Goal: Communication & Community: Answer question/provide support

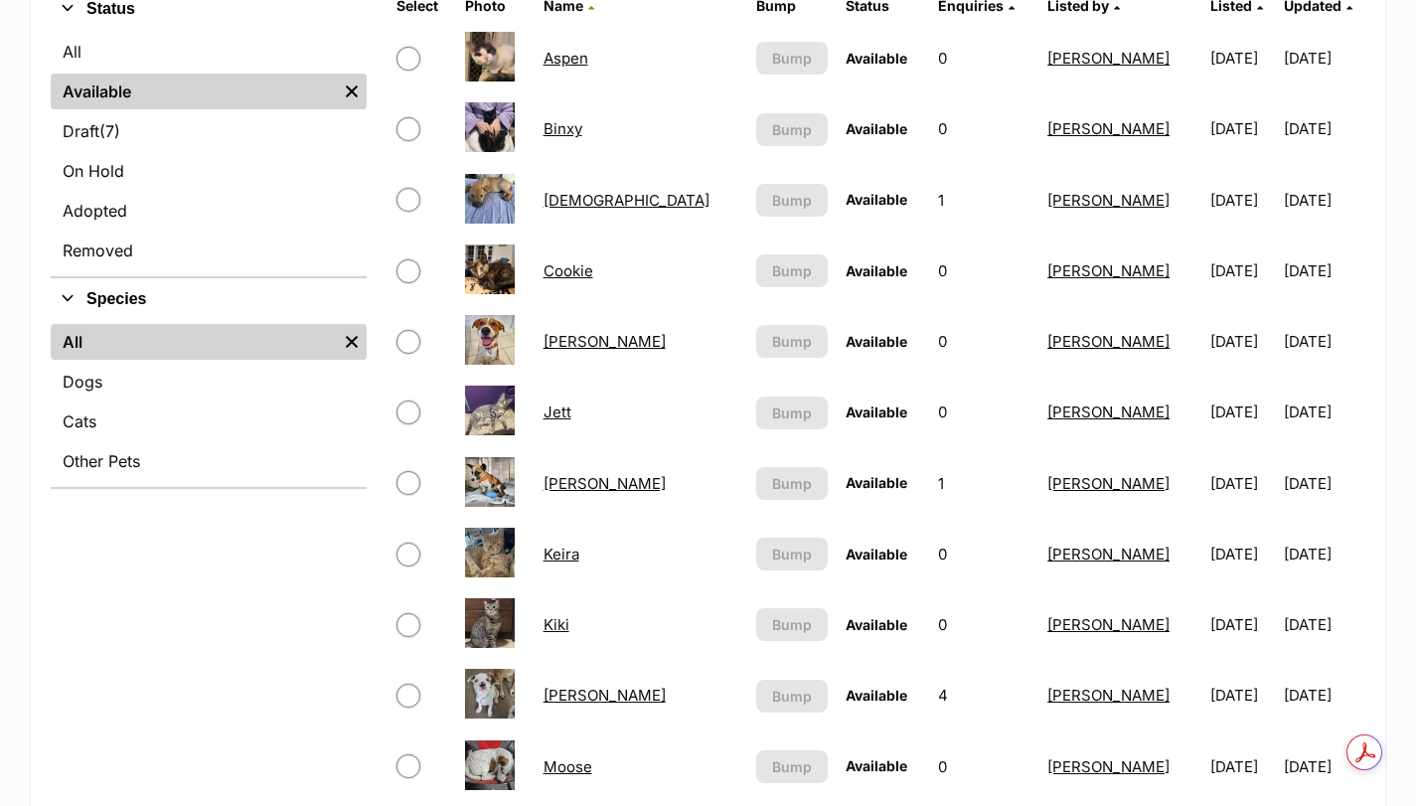
scroll to position [365, 0]
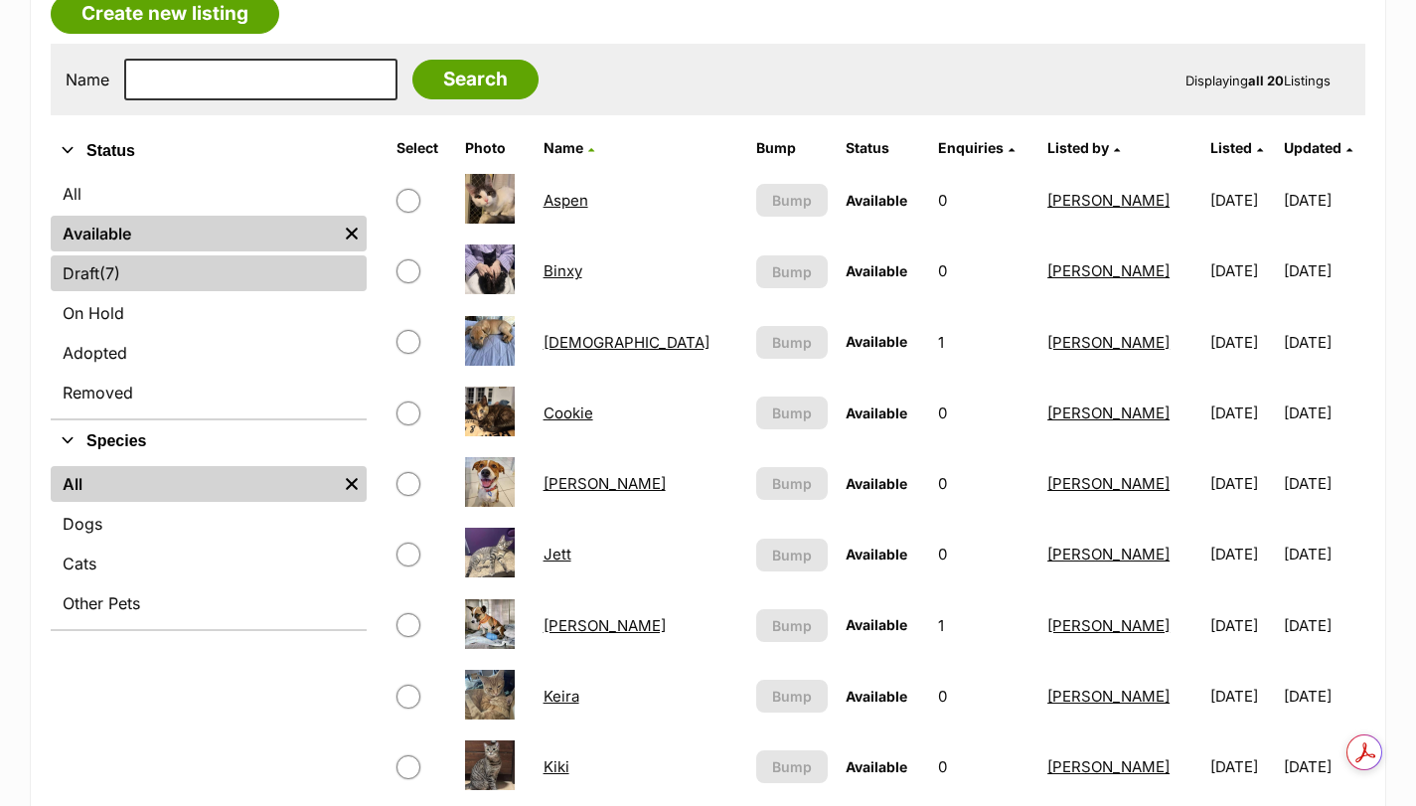
click at [138, 267] on link "Draft (7) Items" at bounding box center [209, 273] width 316 height 36
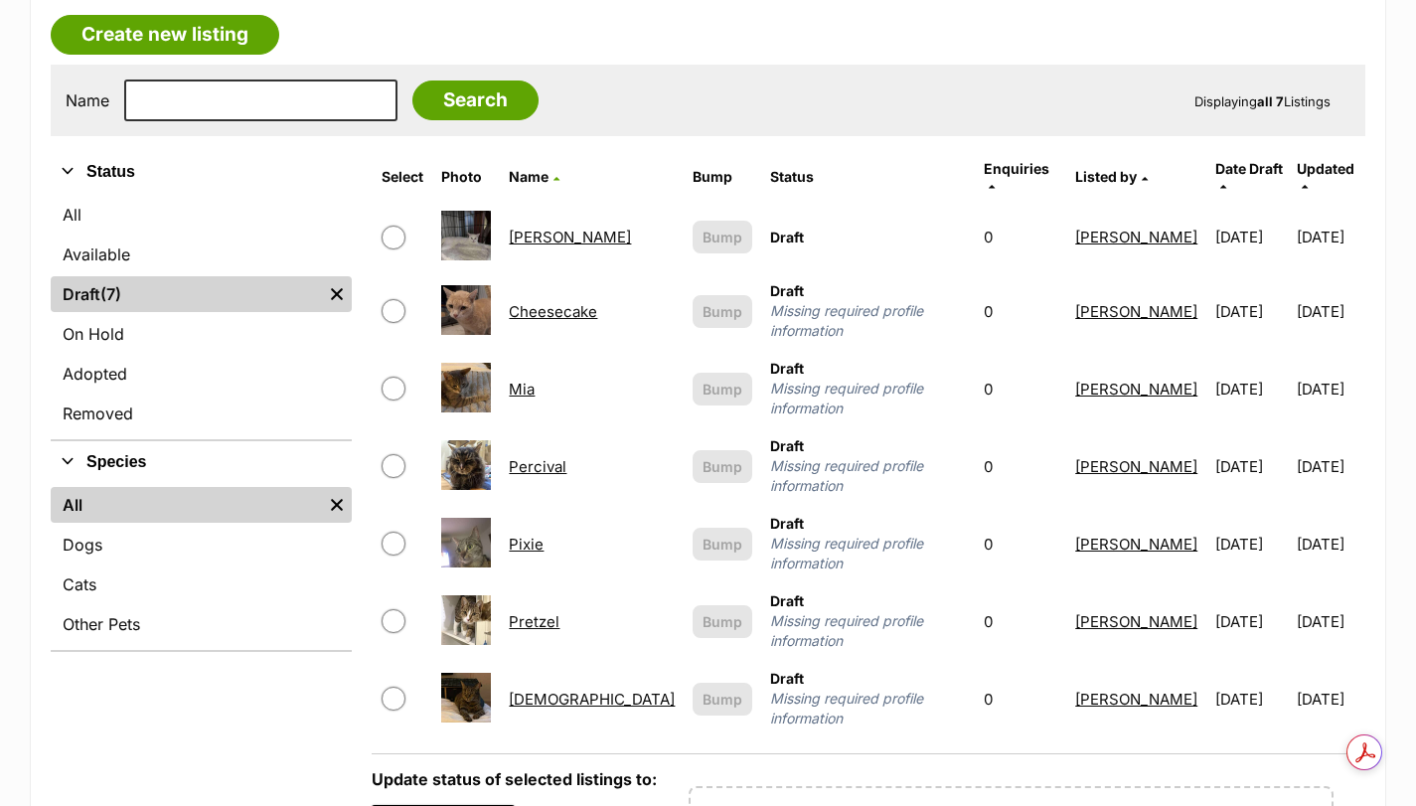
scroll to position [298, 0]
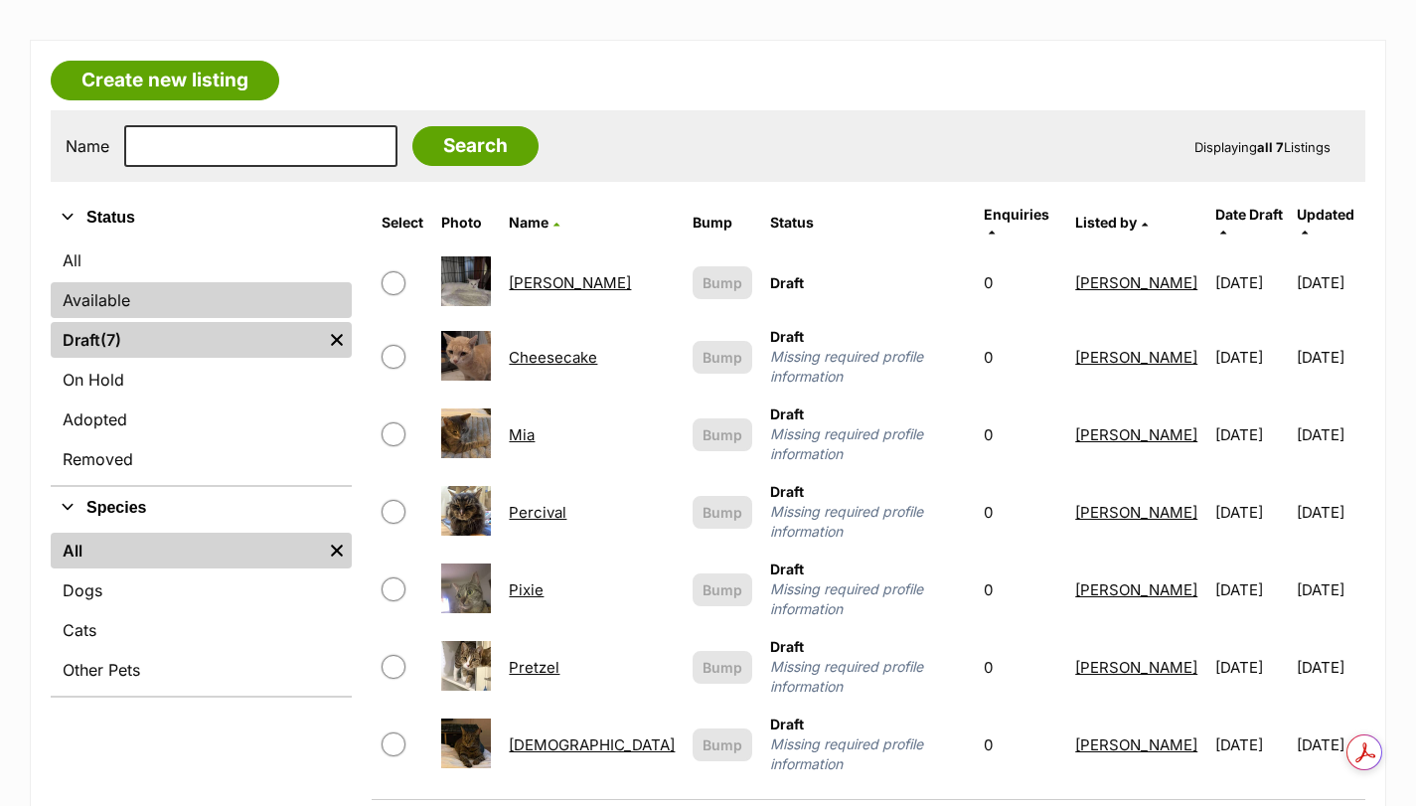
click at [111, 314] on link "Available" at bounding box center [201, 300] width 301 height 36
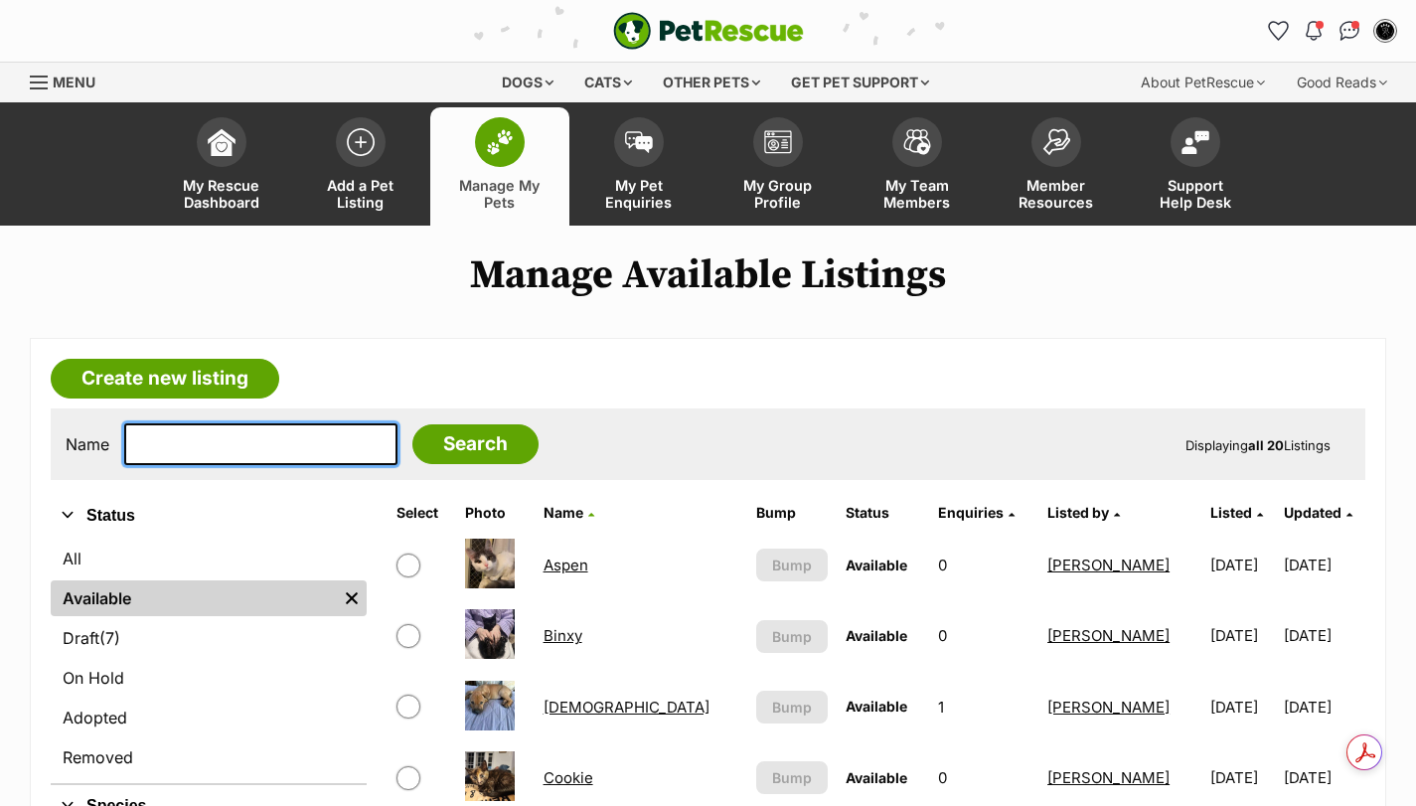
click at [238, 435] on input "text" at bounding box center [260, 444] width 273 height 42
type input "saffron"
click at [412, 424] on input "Search" at bounding box center [475, 444] width 126 height 40
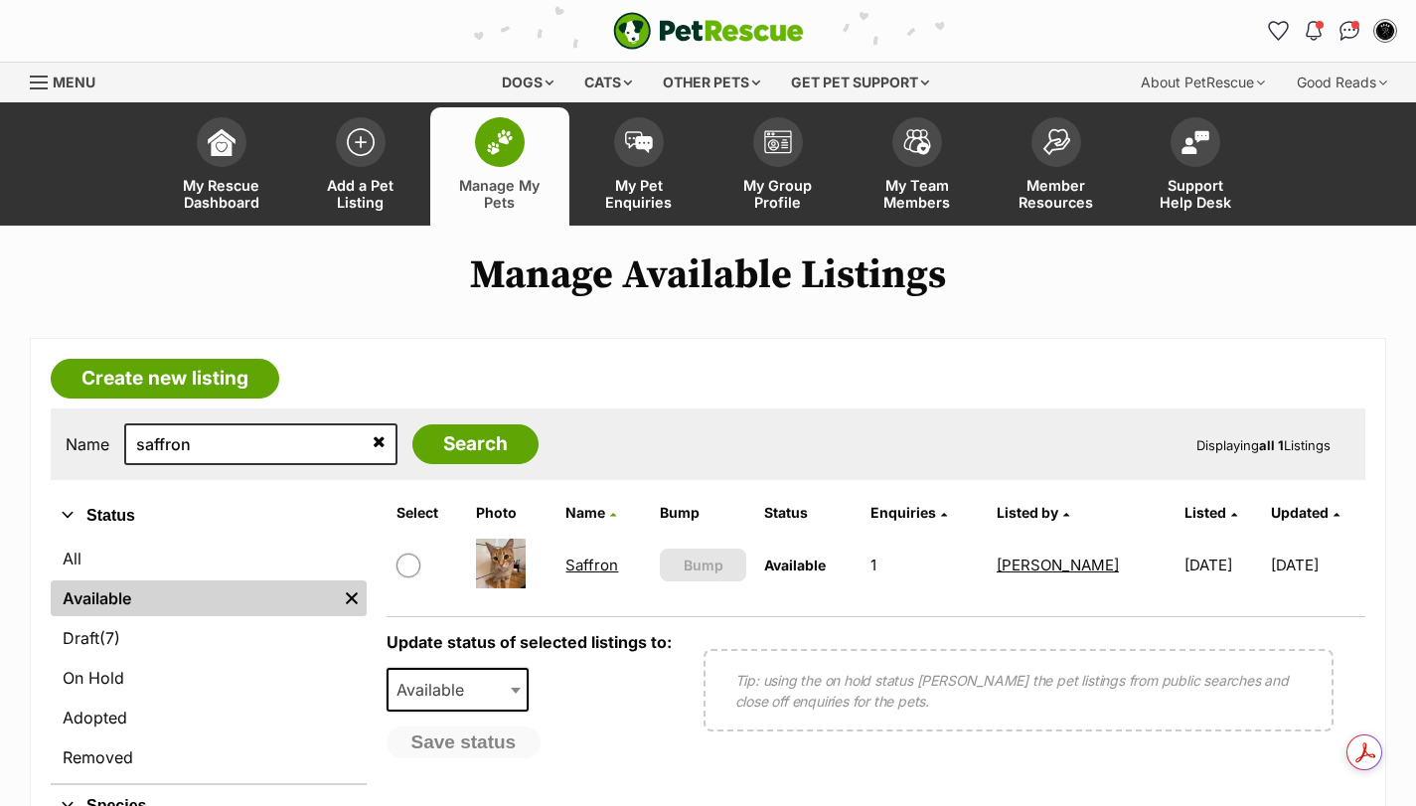
click at [604, 567] on link "Saffron" at bounding box center [591, 564] width 53 height 19
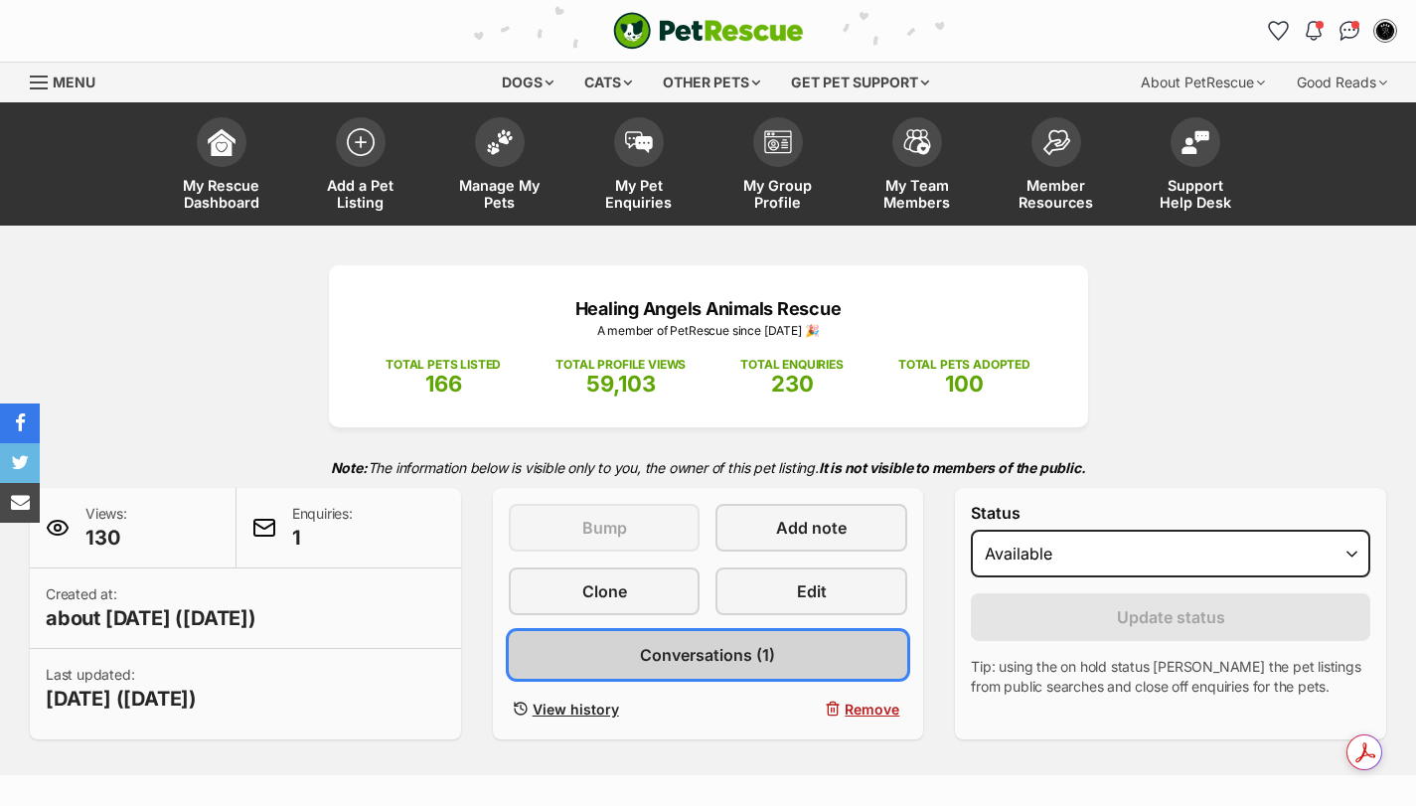
click at [808, 654] on link "Conversations (1)" at bounding box center [708, 655] width 399 height 48
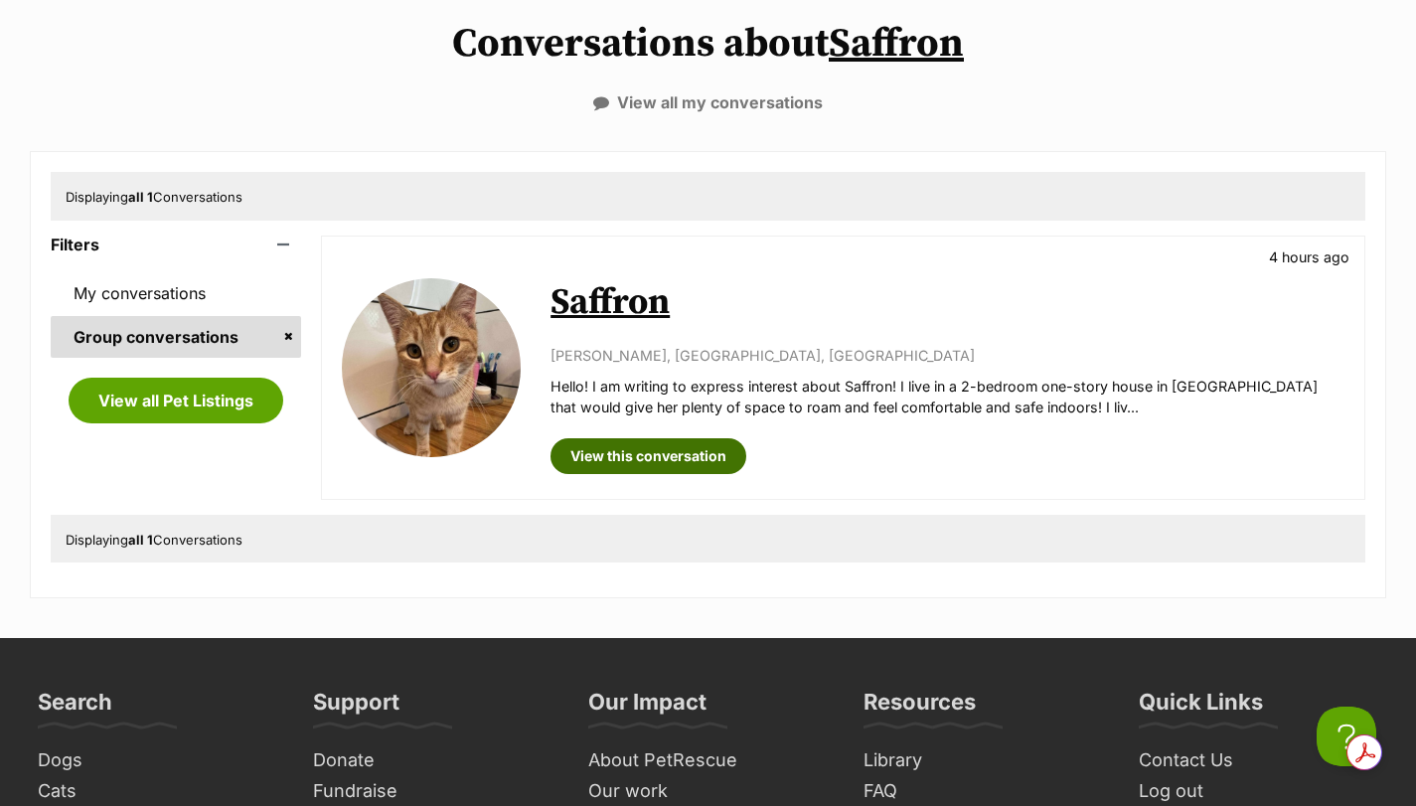
click at [649, 462] on link "View this conversation" at bounding box center [648, 456] width 196 height 36
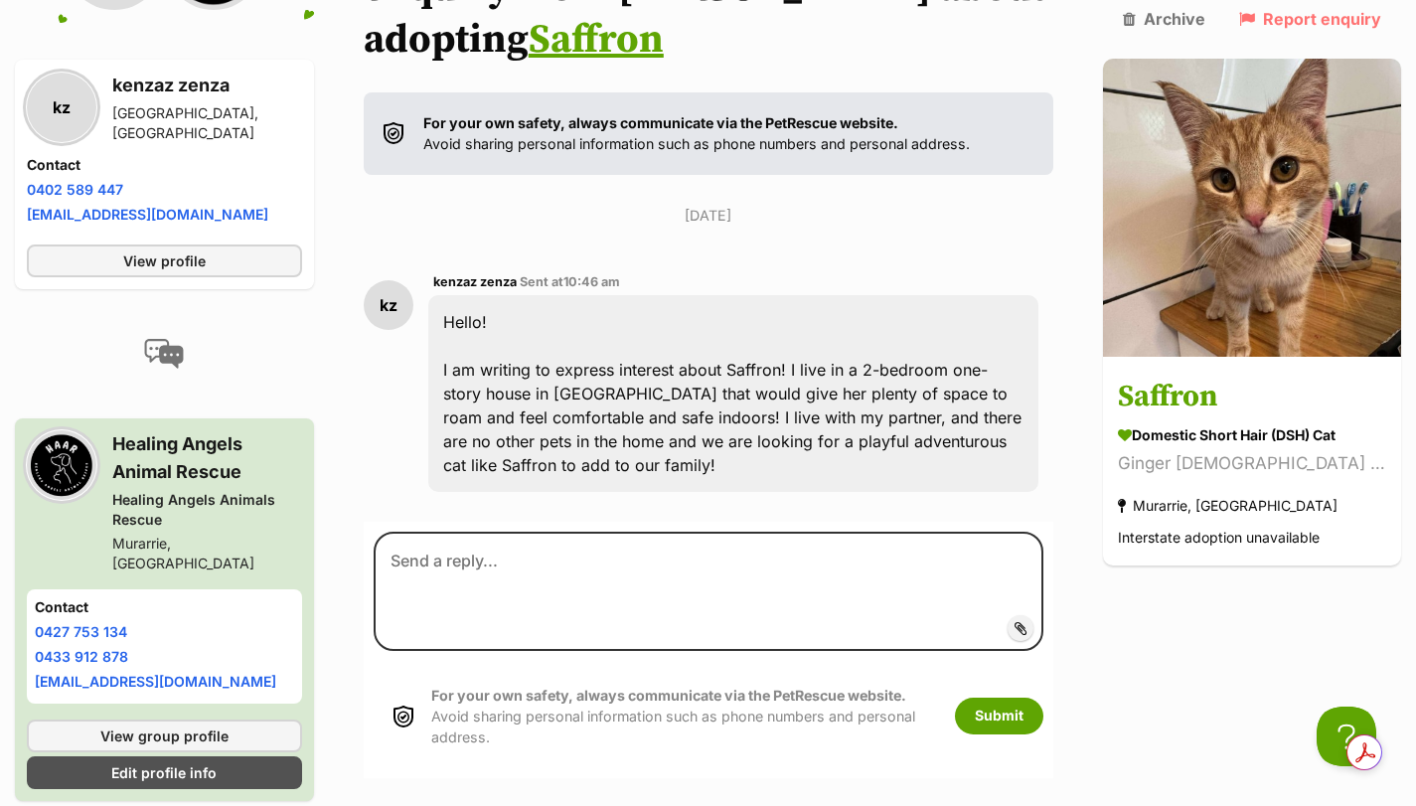
scroll to position [397, 0]
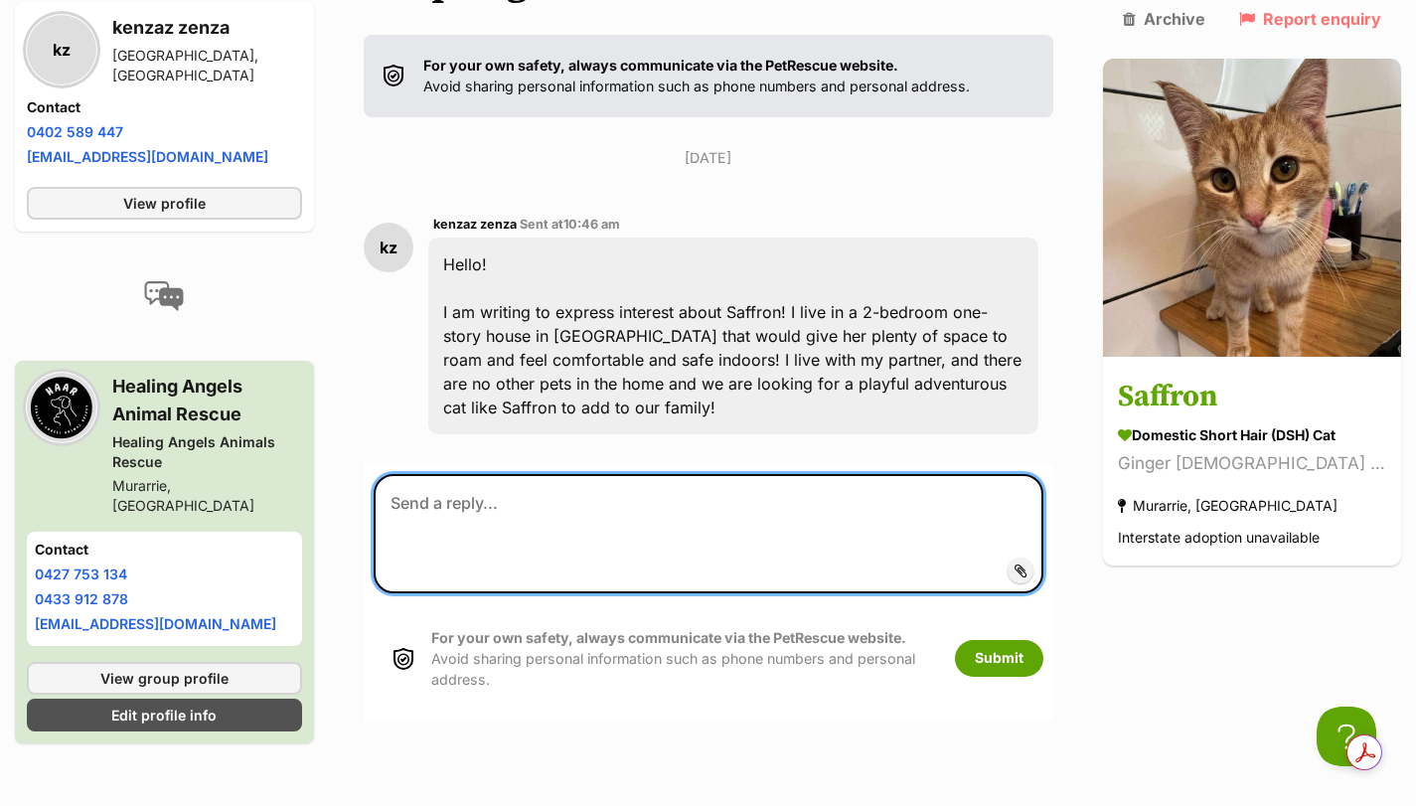
click at [518, 477] on textarea at bounding box center [709, 533] width 670 height 119
paste textarea "Hi Kinzah, Thank you for your adoption enquiry regarding Saffron Kitten with He…"
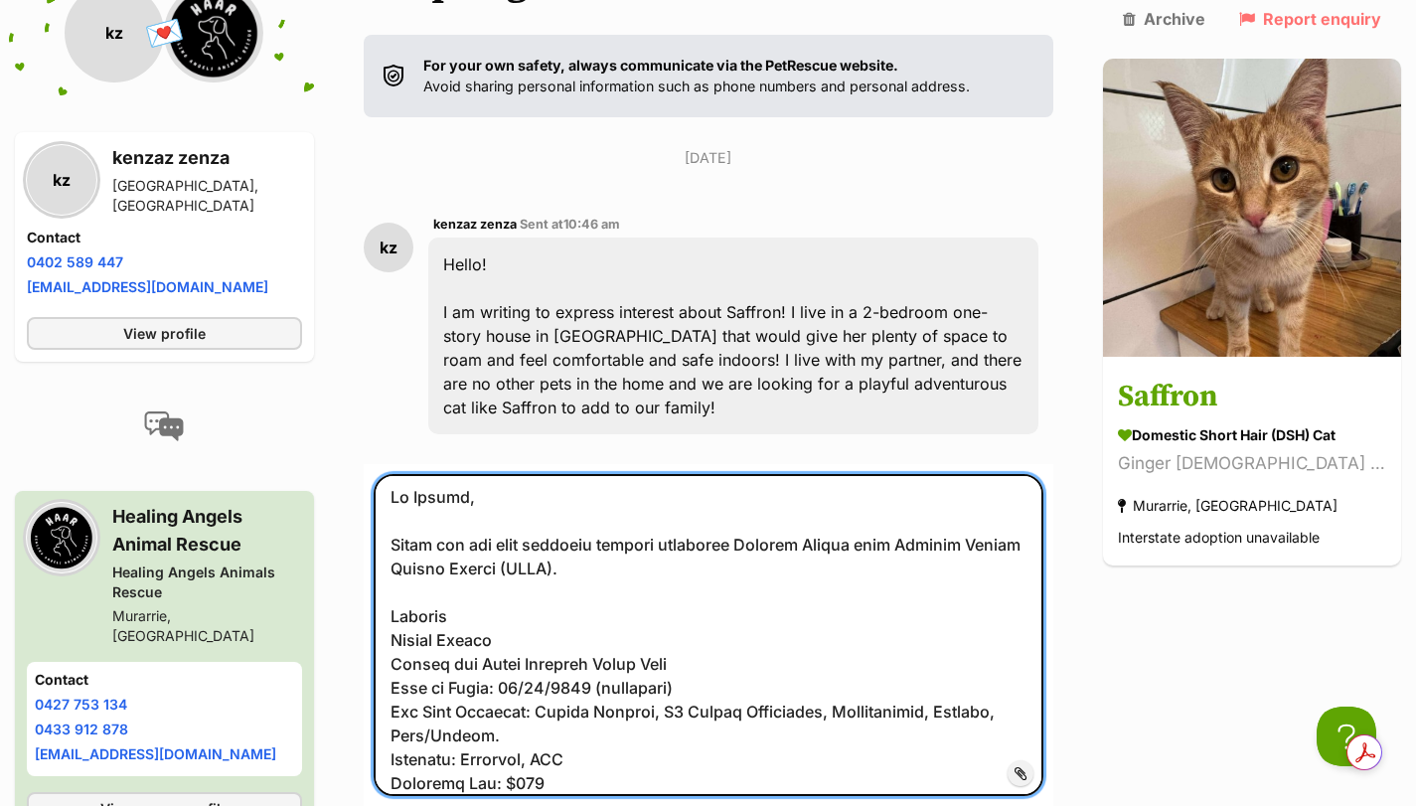
scroll to position [0, 0]
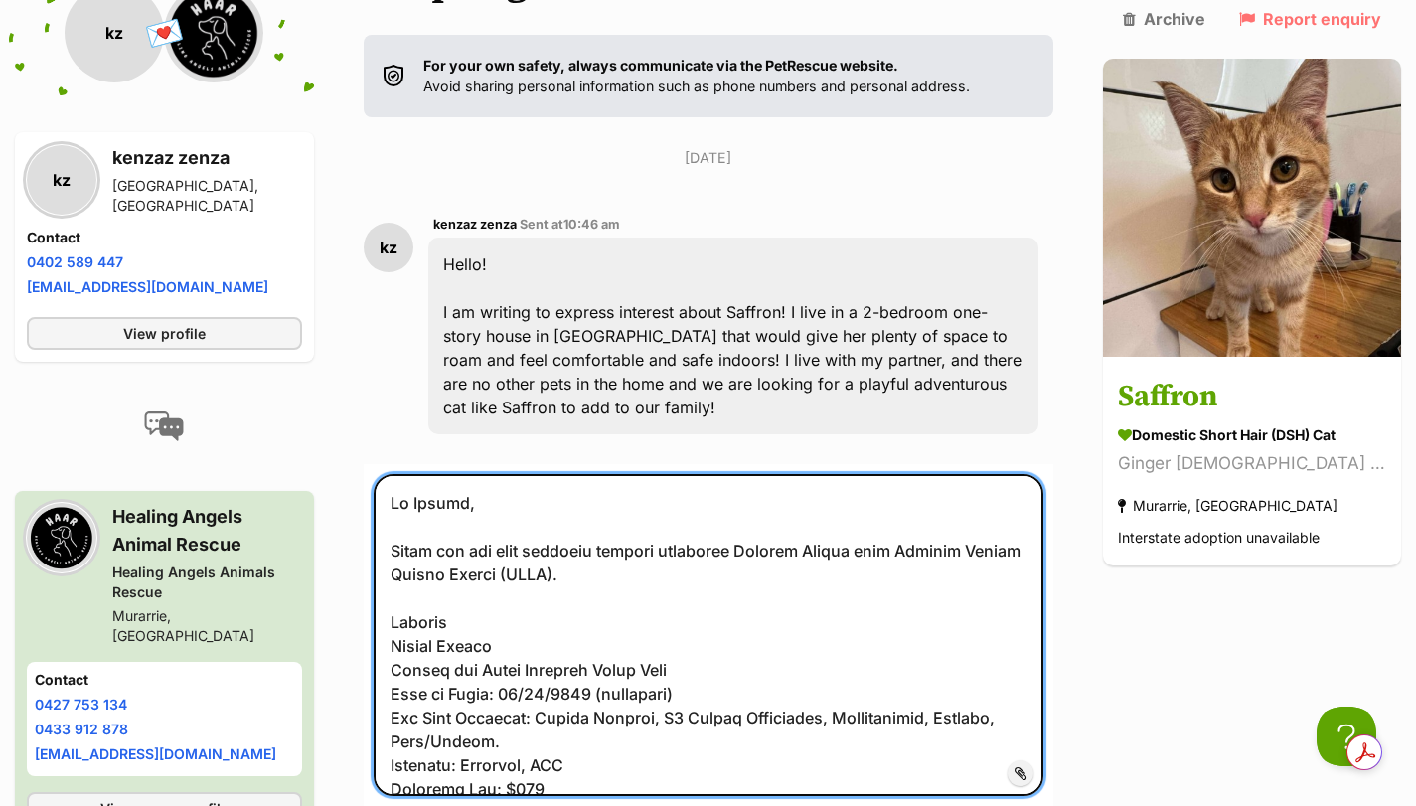
click at [660, 517] on textarea at bounding box center [709, 635] width 670 height 322
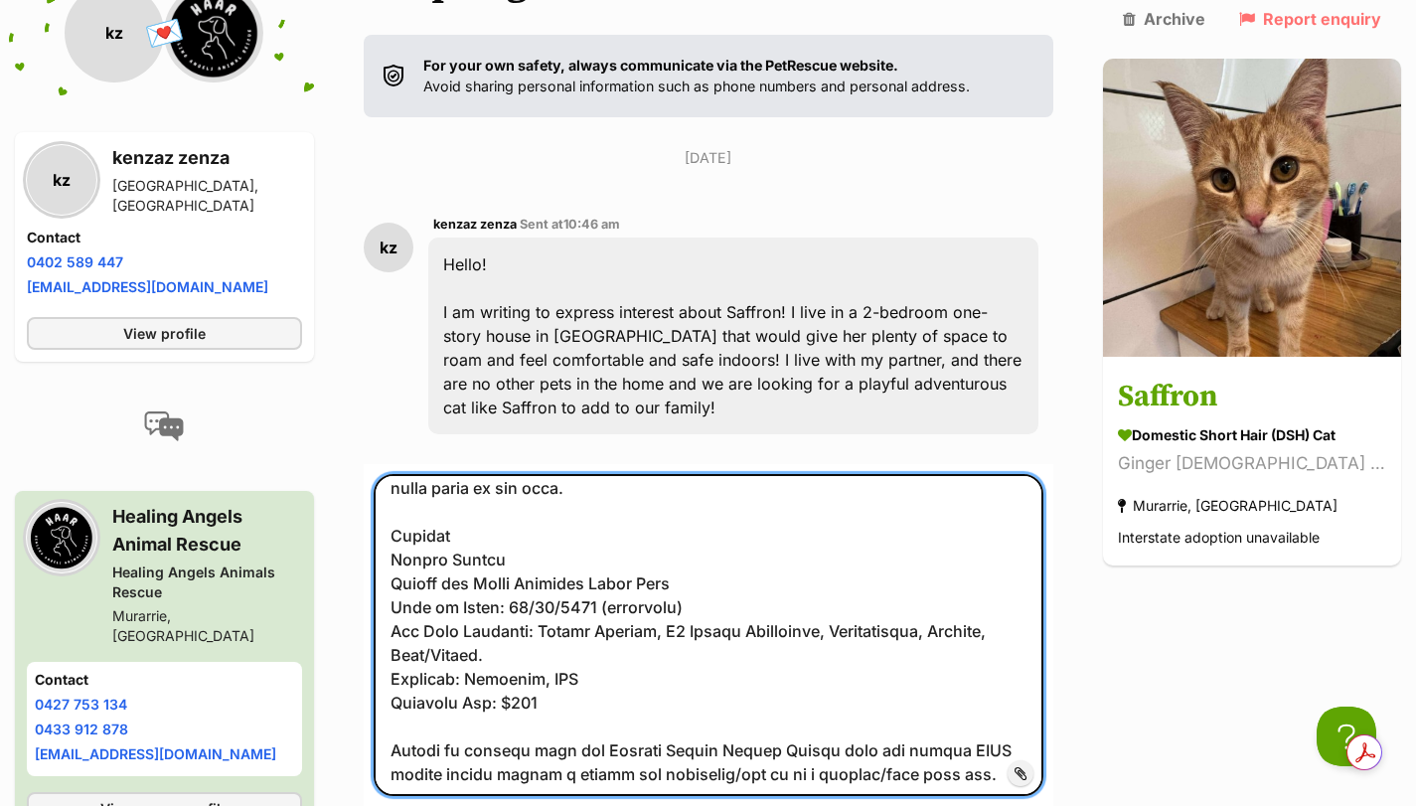
scroll to position [132, 0]
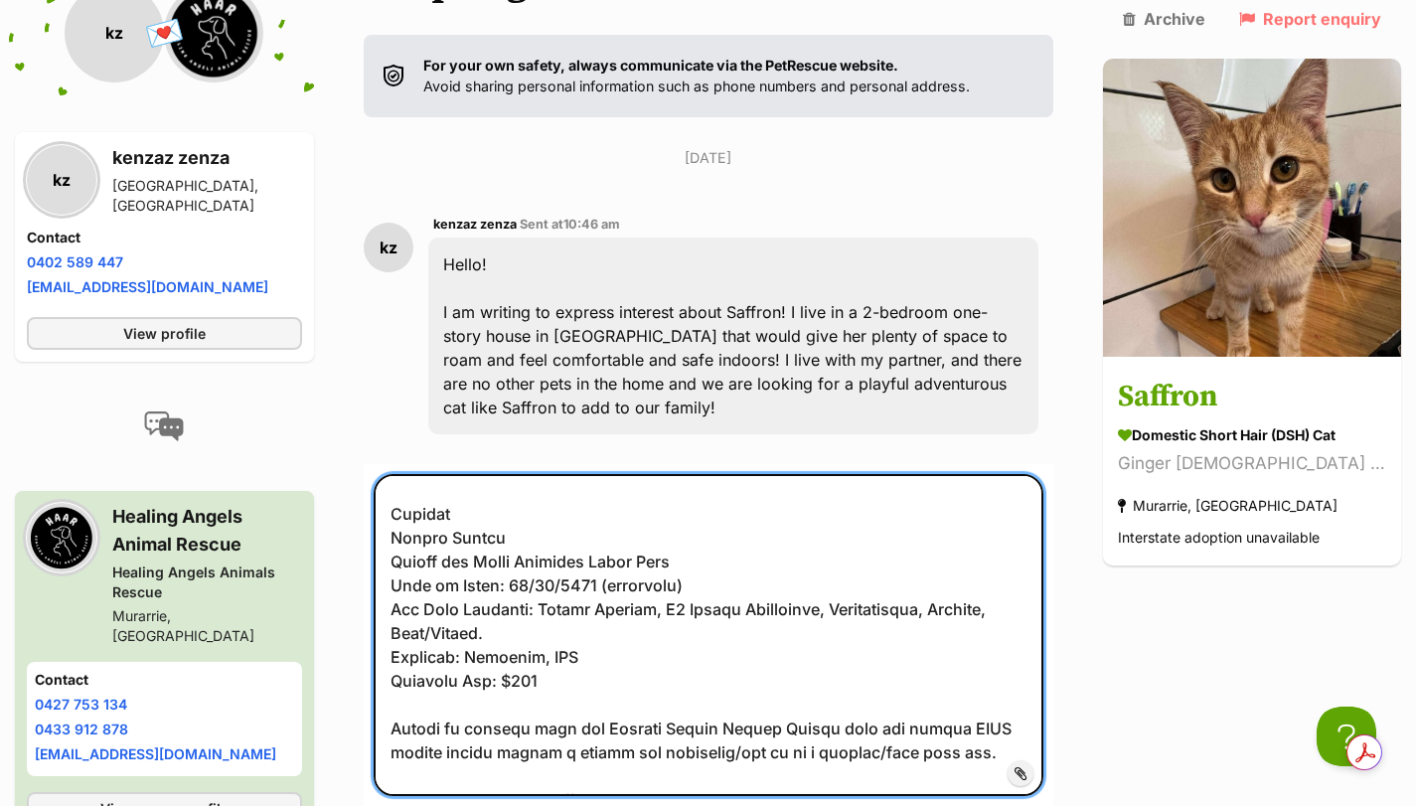
drag, startPoint x: 564, startPoint y: 626, endPoint x: 400, endPoint y: 443, distance: 245.6
click at [400, 474] on textarea at bounding box center [709, 635] width 670 height 322
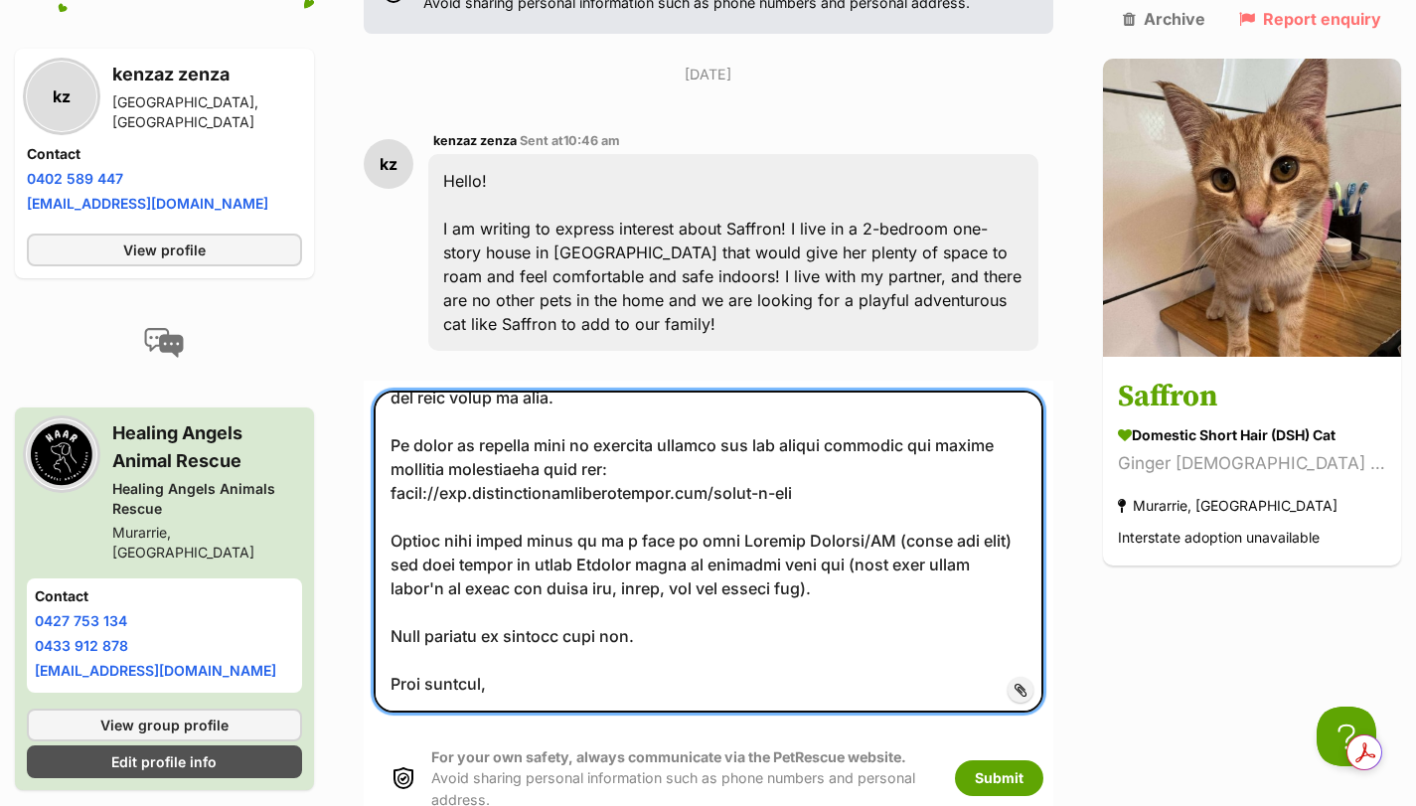
scroll to position [596, 0]
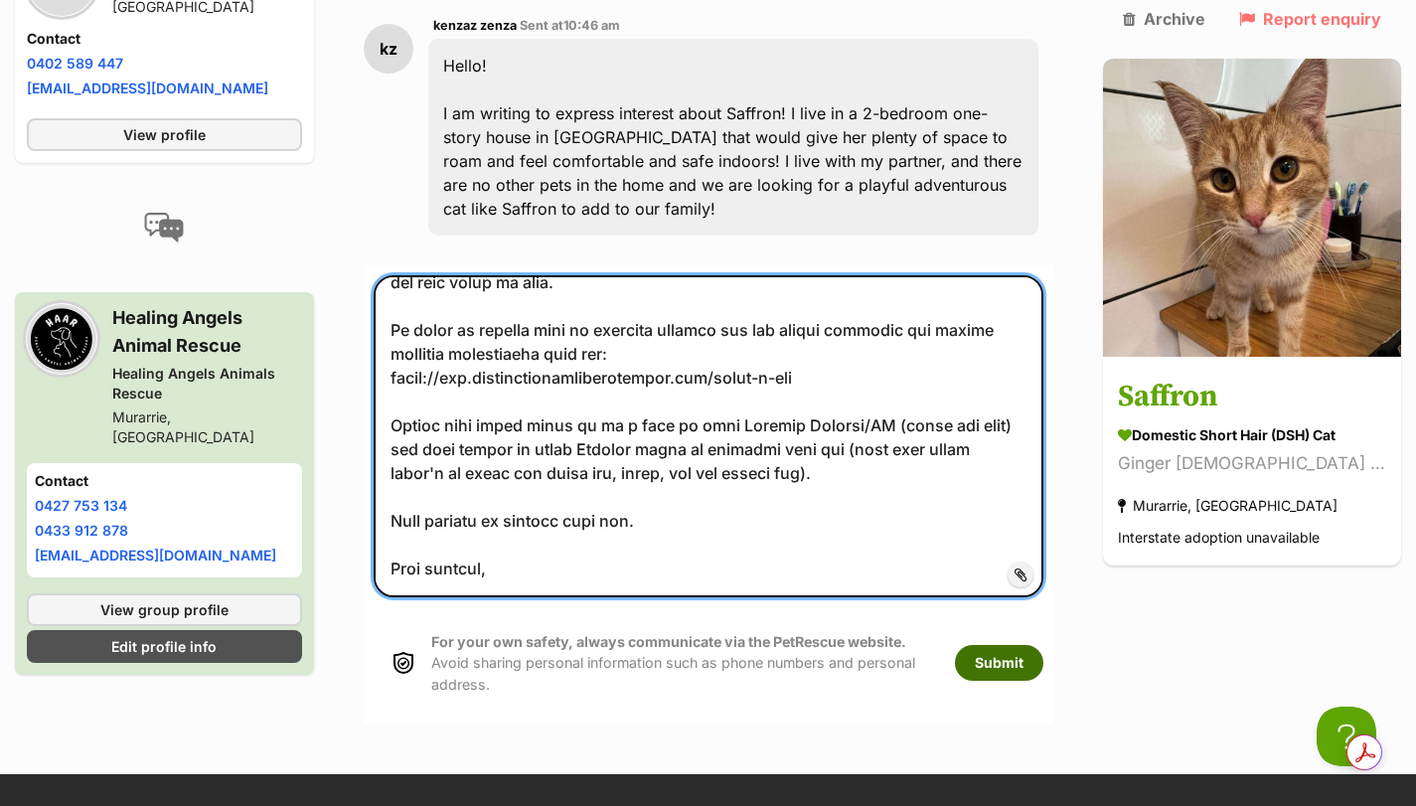
type textarea "Hi Kinzah, Thank you for your adoption enquiry regarding Saffron Kitten with He…"
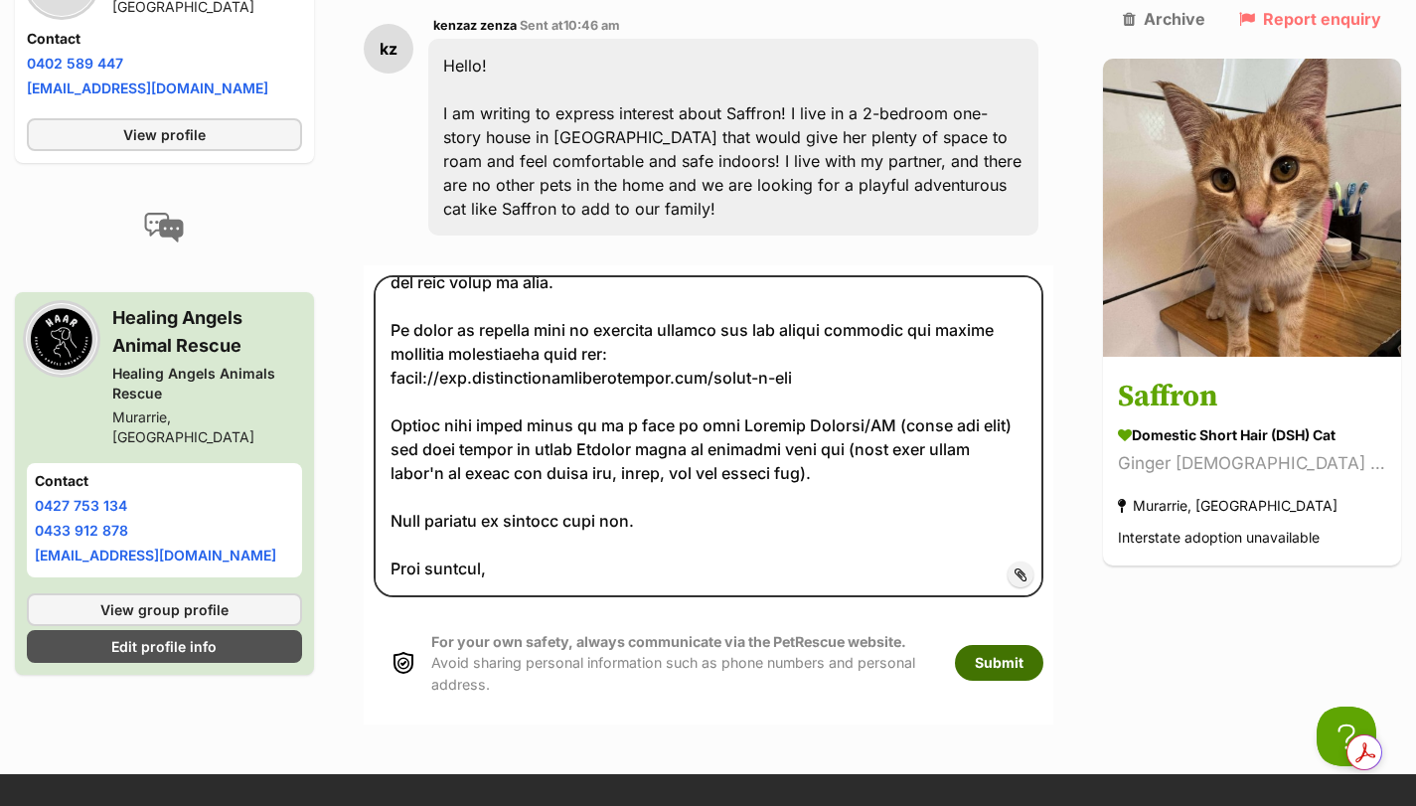
click at [1043, 645] on button "Submit" at bounding box center [999, 663] width 88 height 36
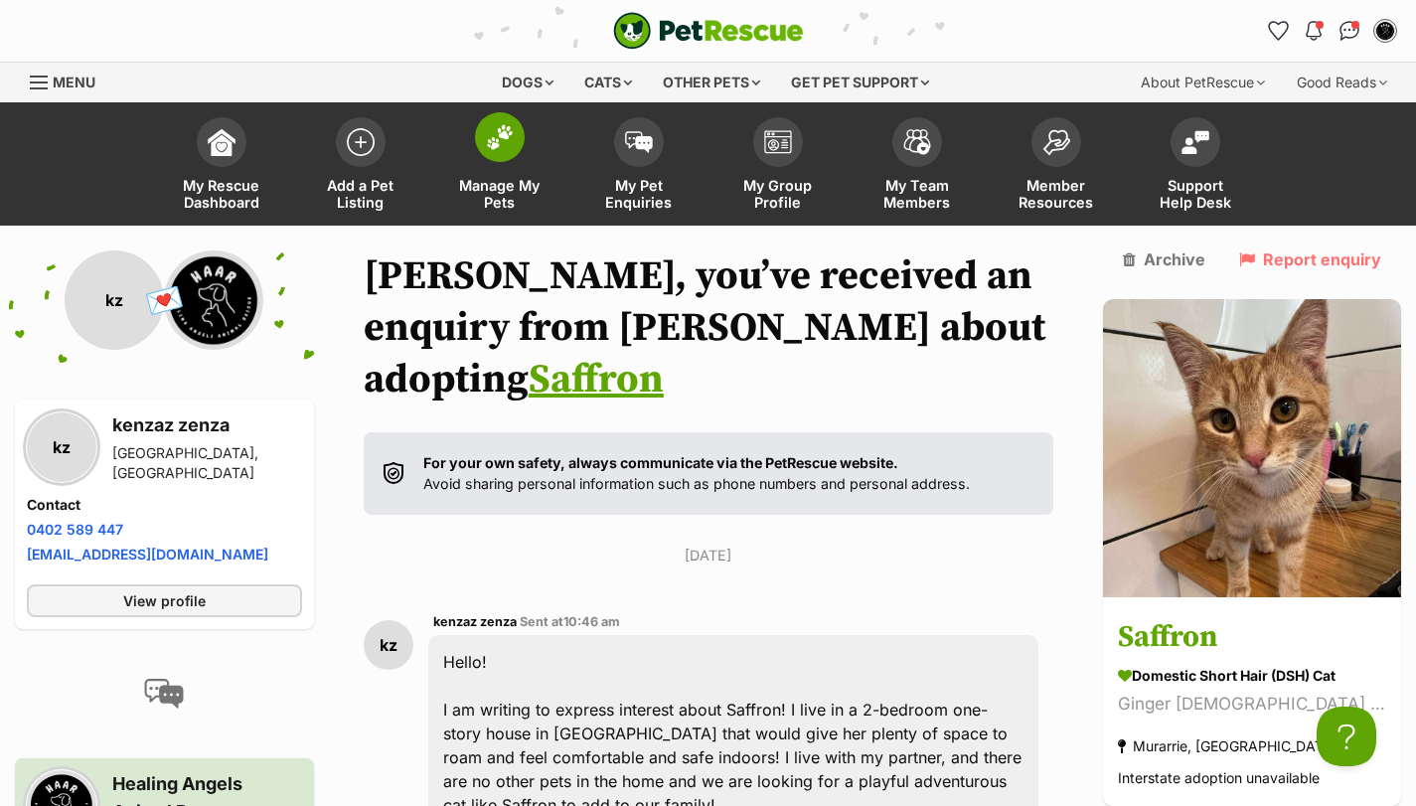
click at [491, 148] on img at bounding box center [500, 137] width 28 height 26
